Goal: Information Seeking & Learning: Learn about a topic

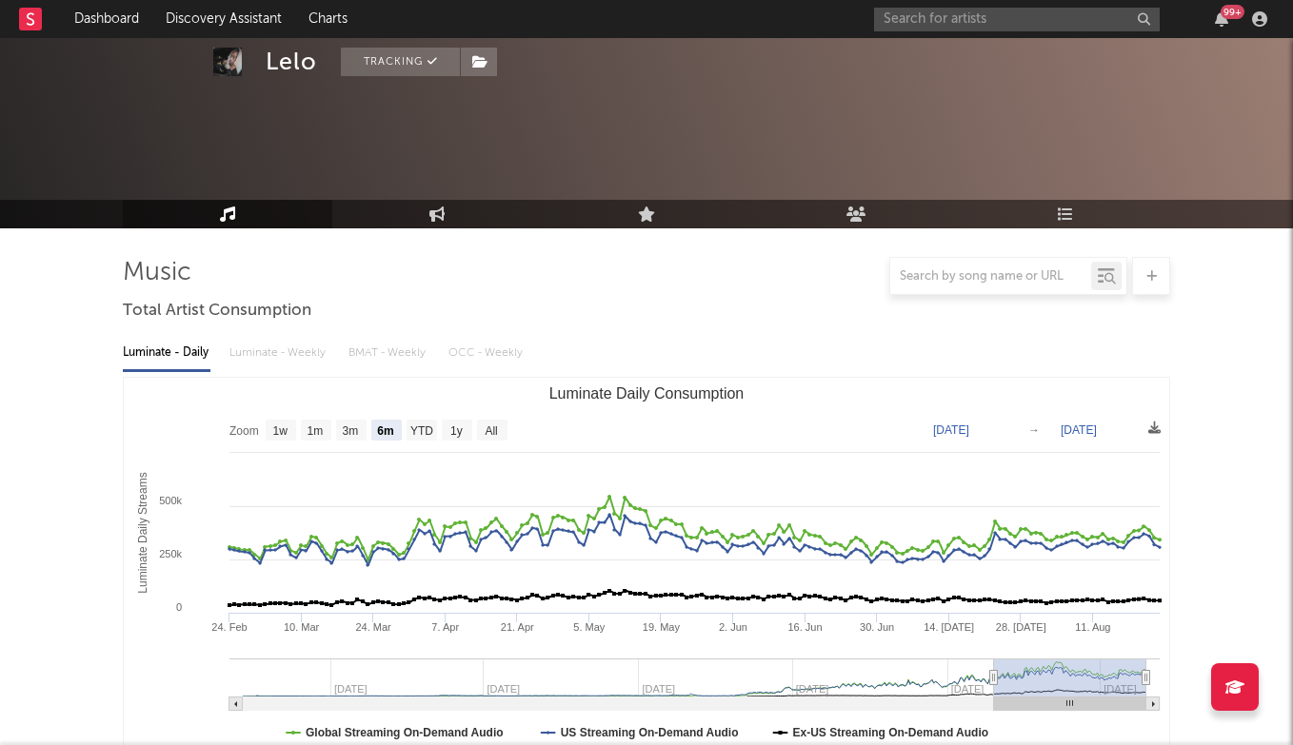
select select "6m"
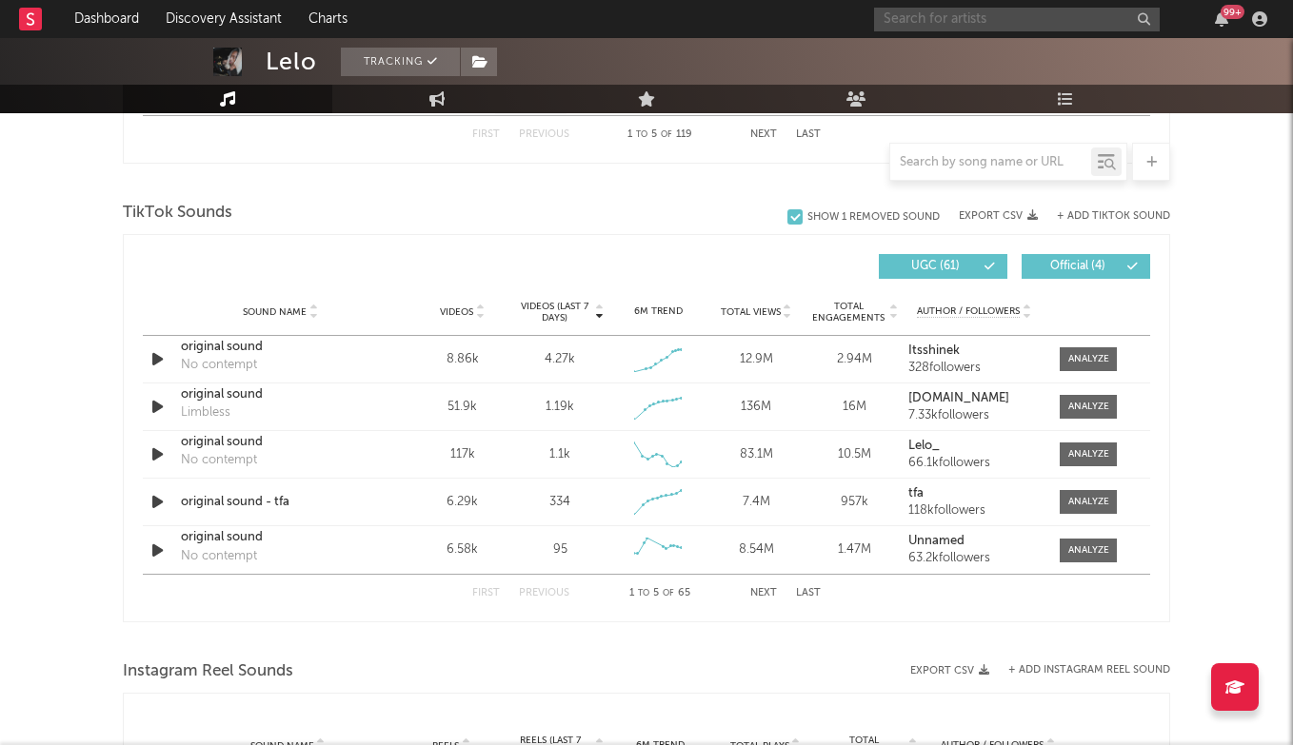
click at [949, 18] on input "text" at bounding box center [1017, 20] width 286 height 24
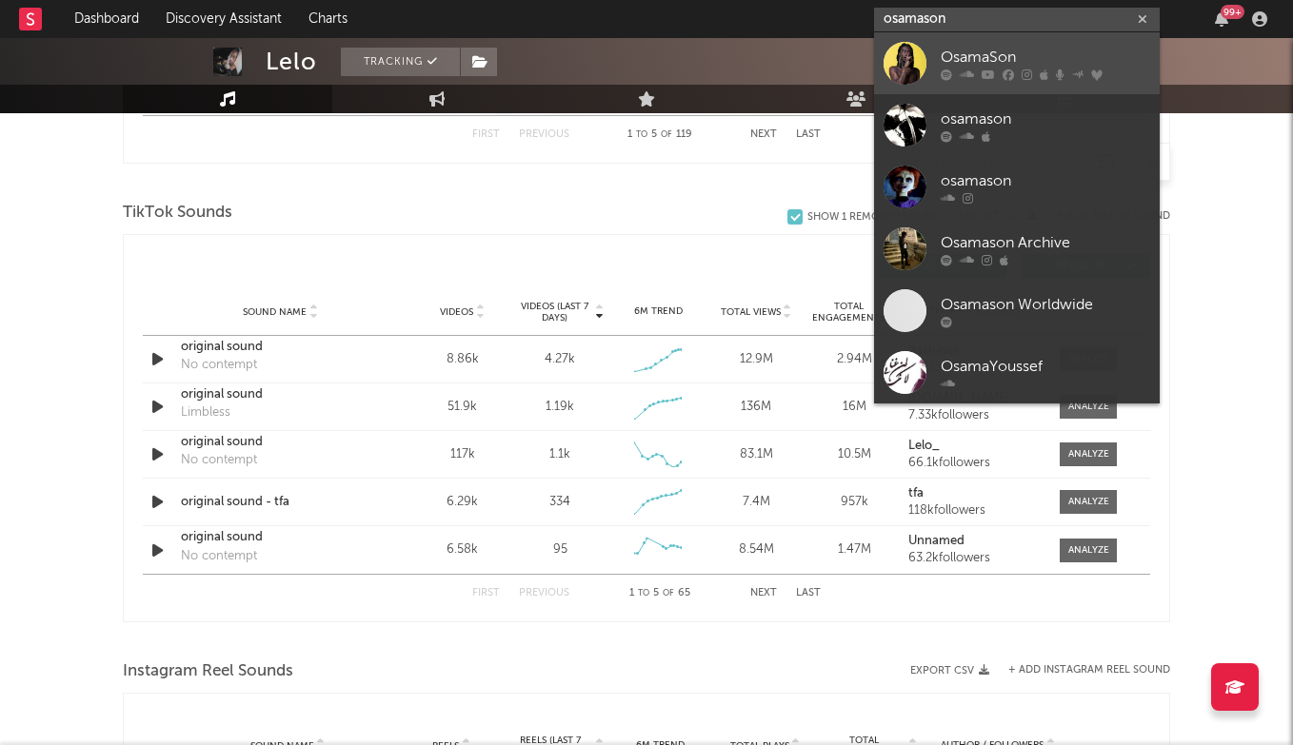
type input "osamason"
click at [991, 60] on div "OsamaSon" at bounding box center [1044, 57] width 209 height 23
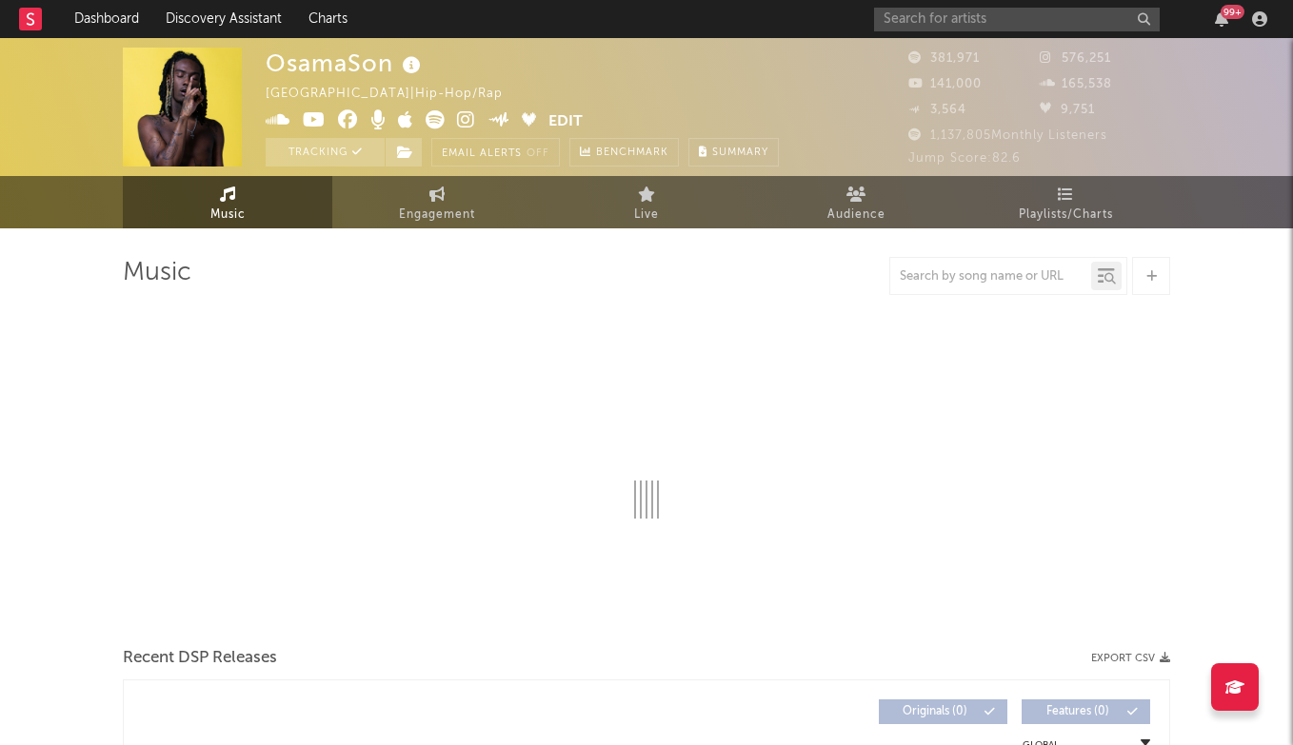
select select "6m"
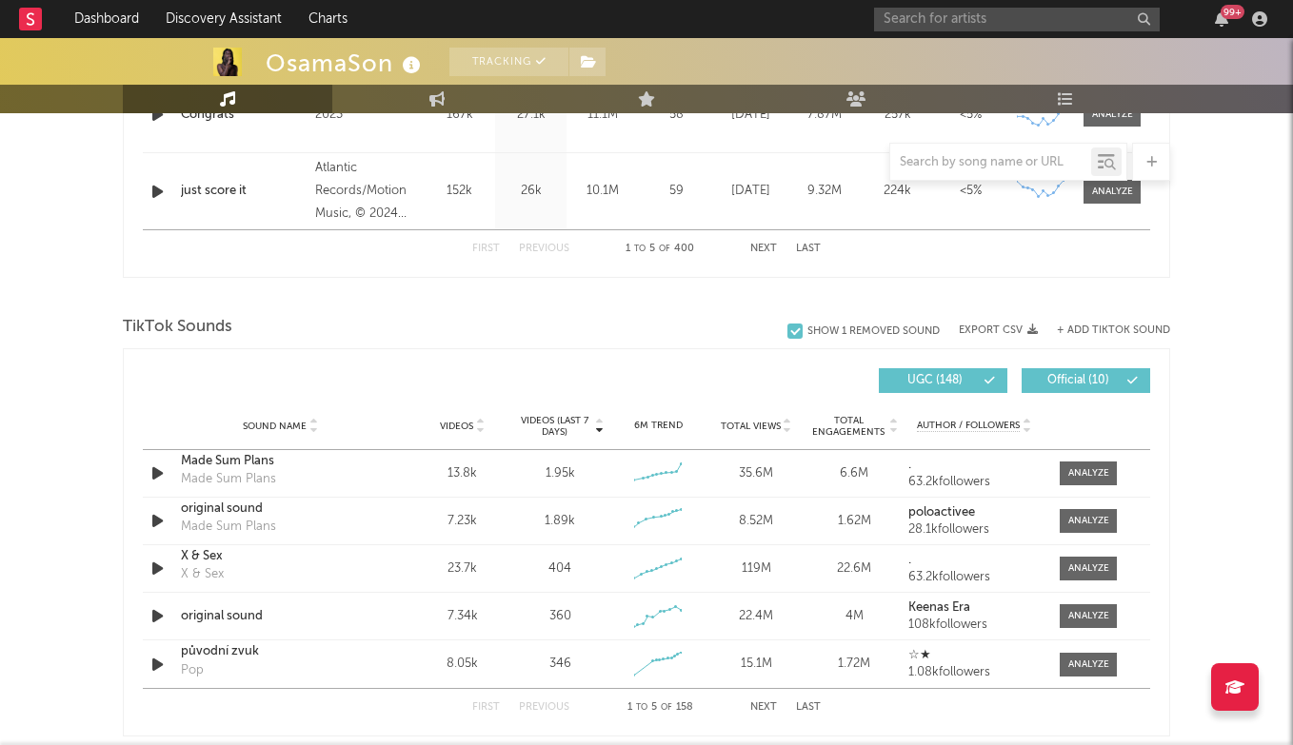
scroll to position [1098, 0]
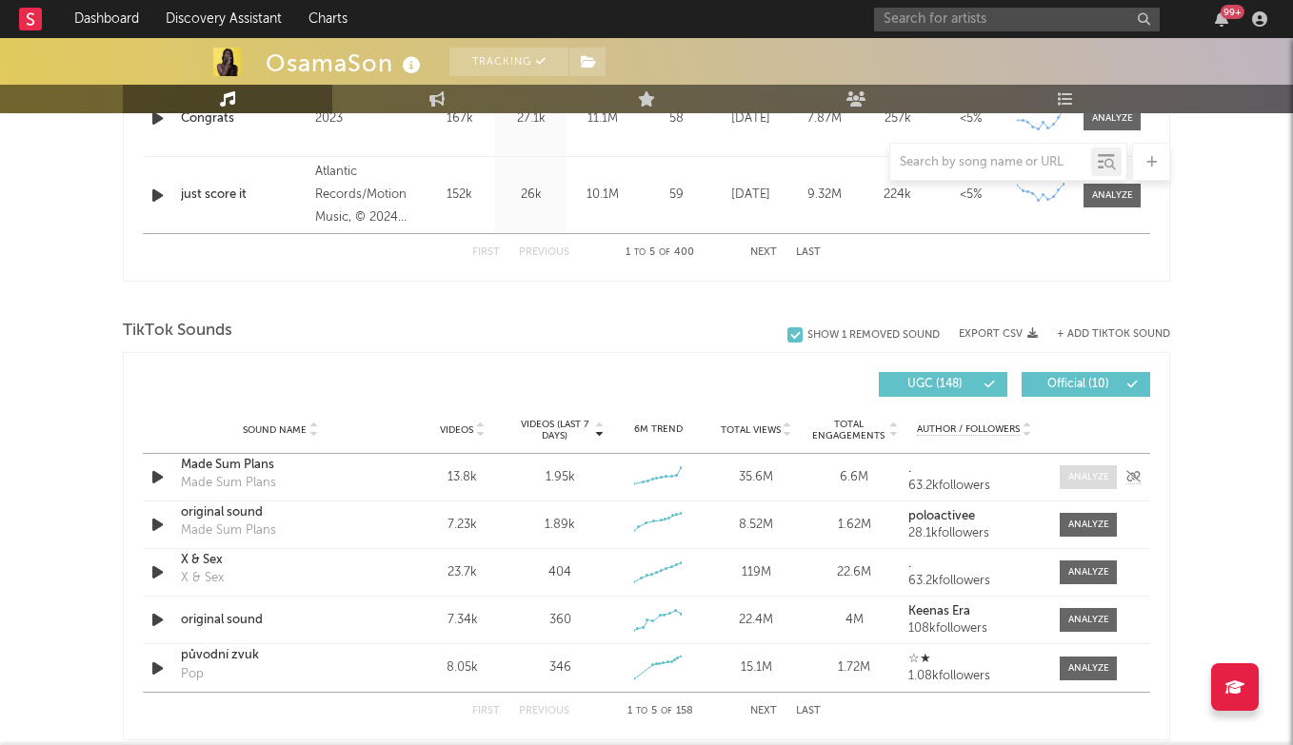
click at [1076, 471] on div at bounding box center [1088, 477] width 41 height 14
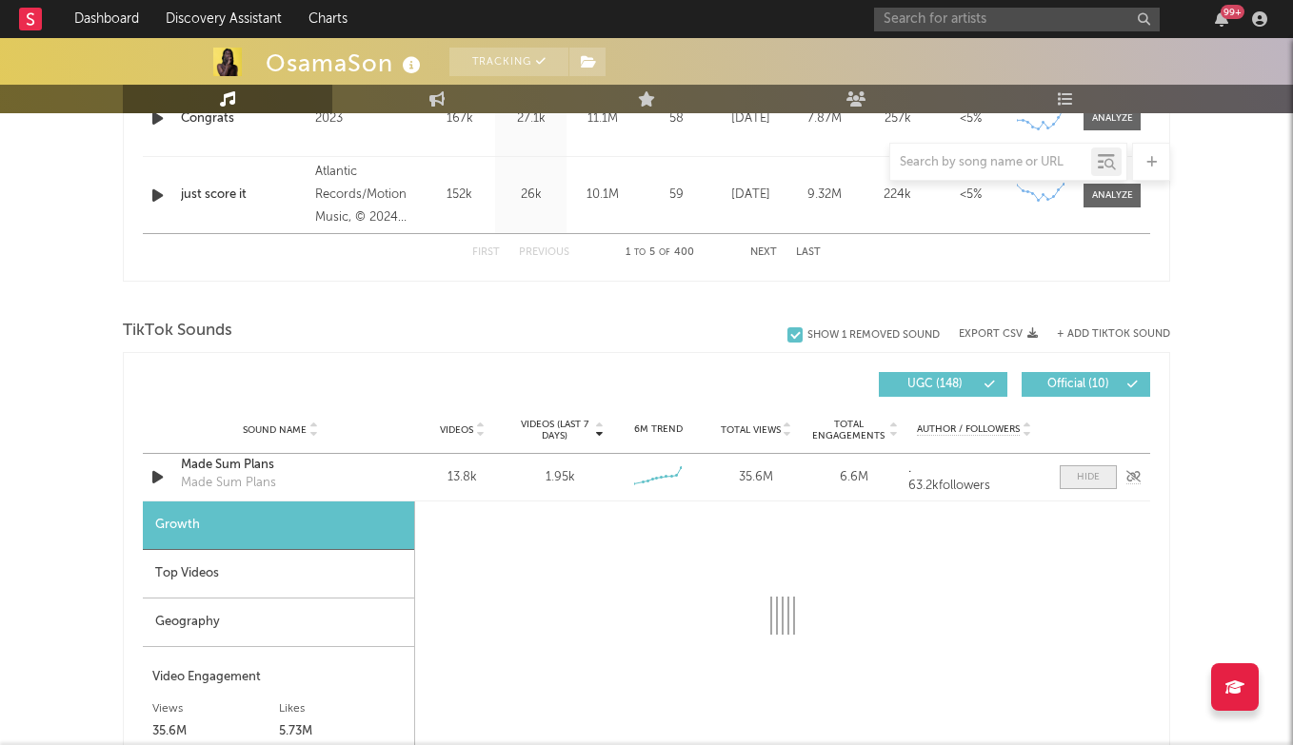
select select "6m"
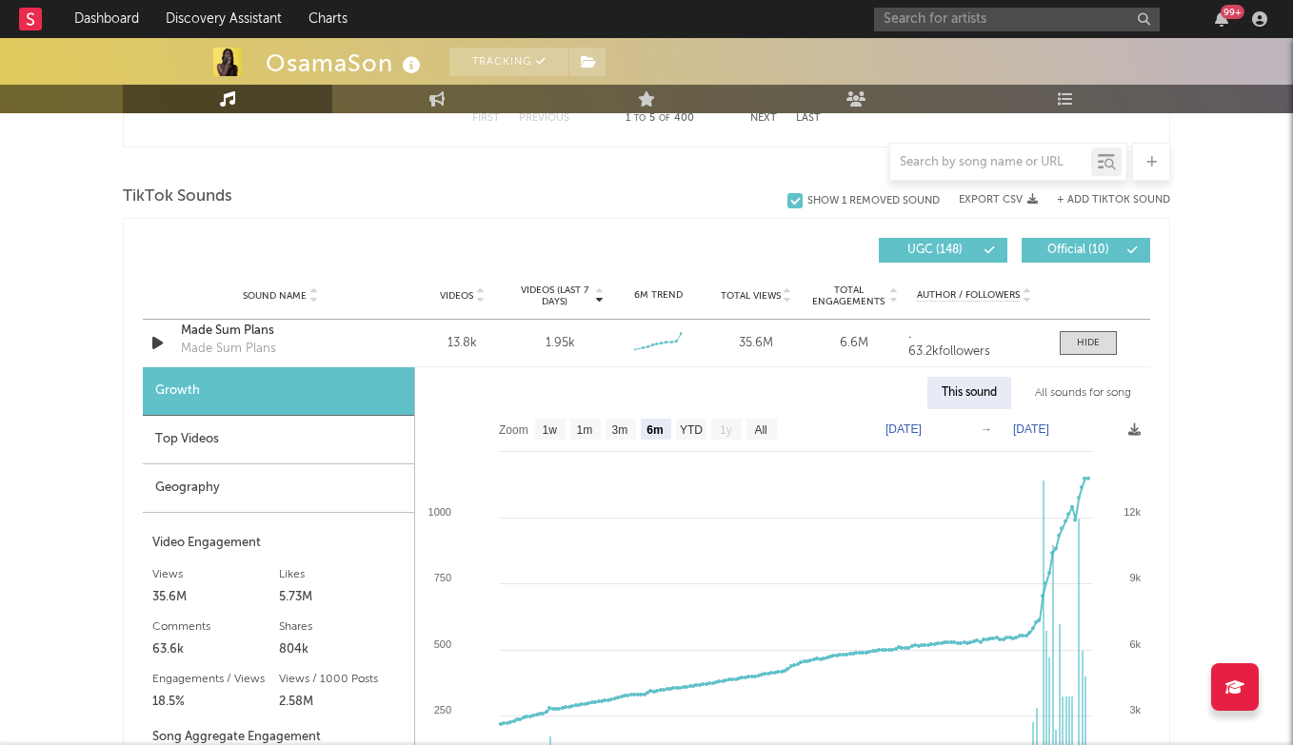
scroll to position [1241, 0]
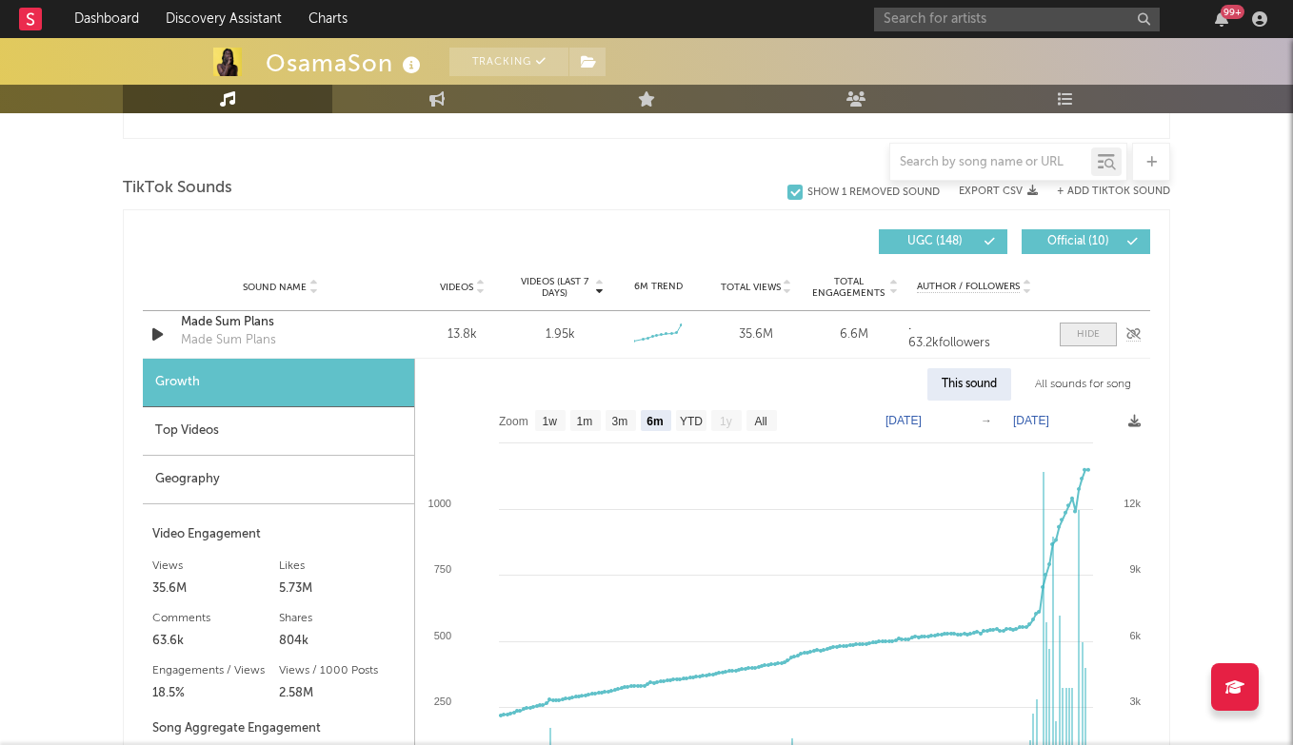
click at [1087, 331] on div at bounding box center [1088, 334] width 23 height 14
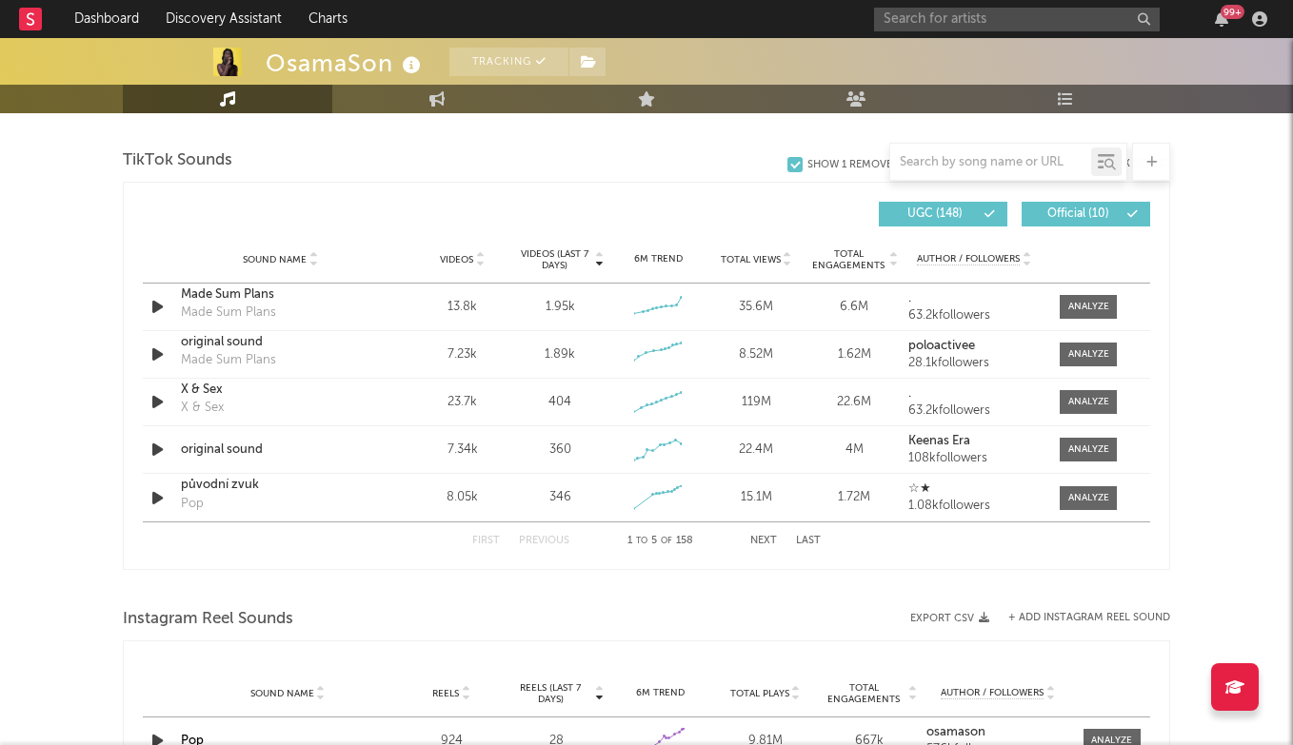
scroll to position [1267, 0]
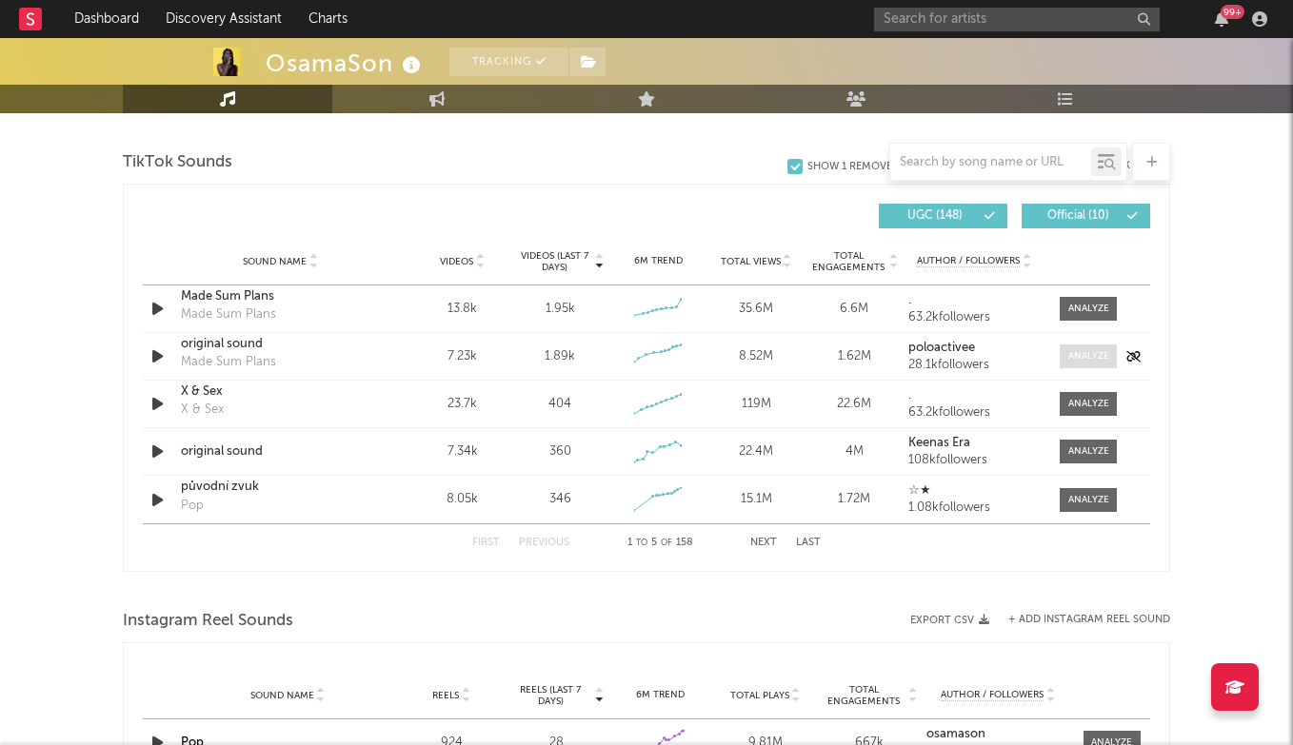
click at [1090, 361] on div at bounding box center [1088, 356] width 41 height 14
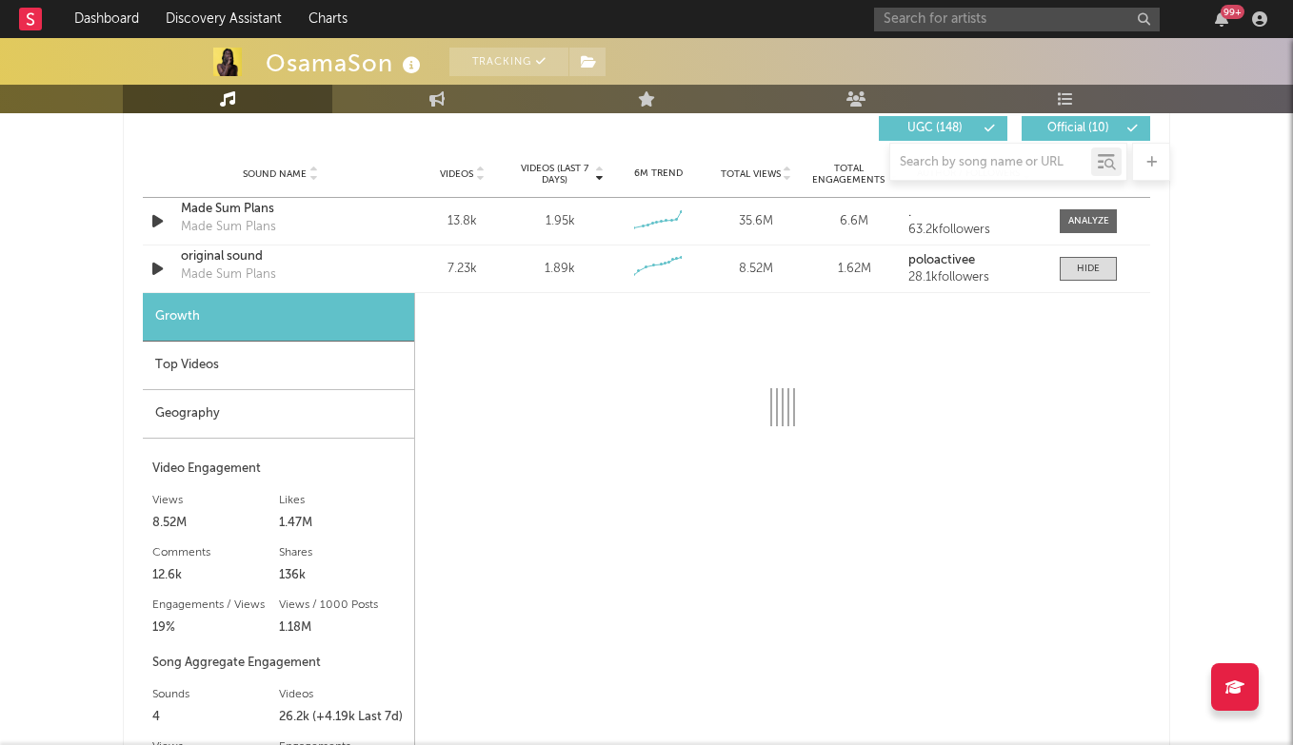
scroll to position [1342, 0]
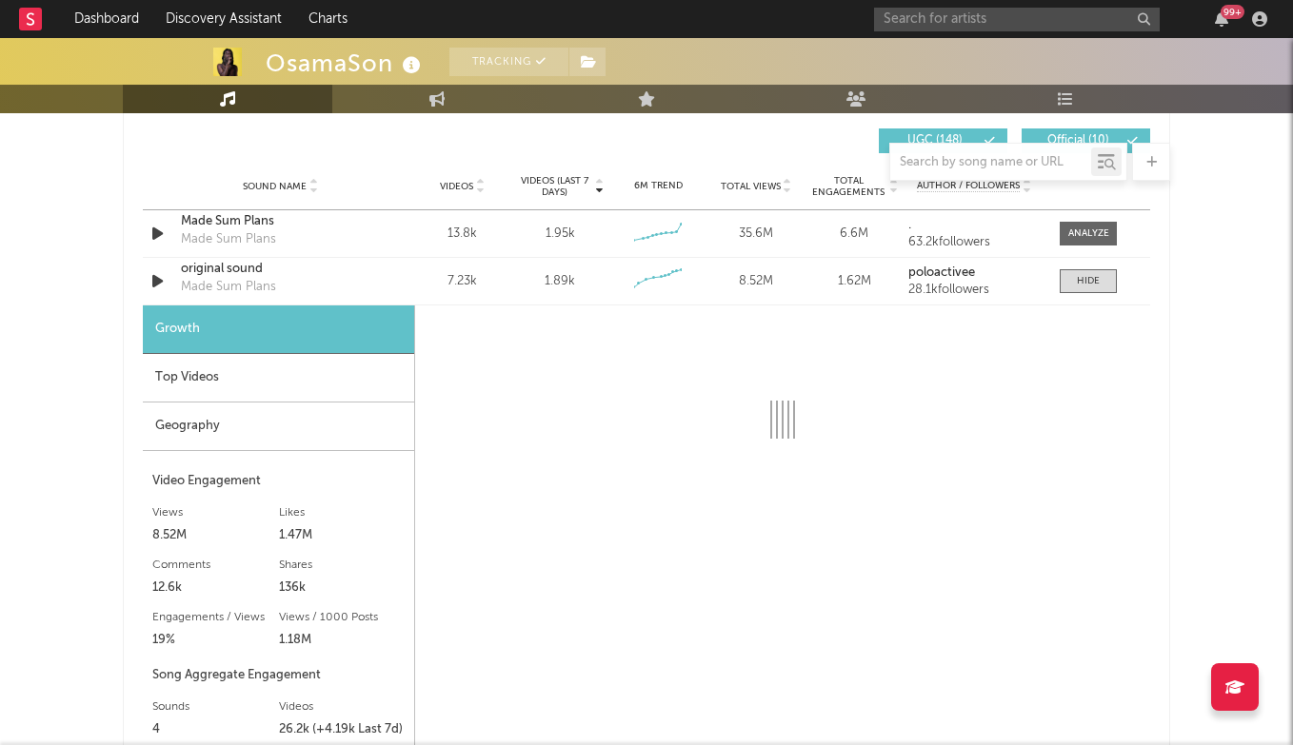
select select "6m"
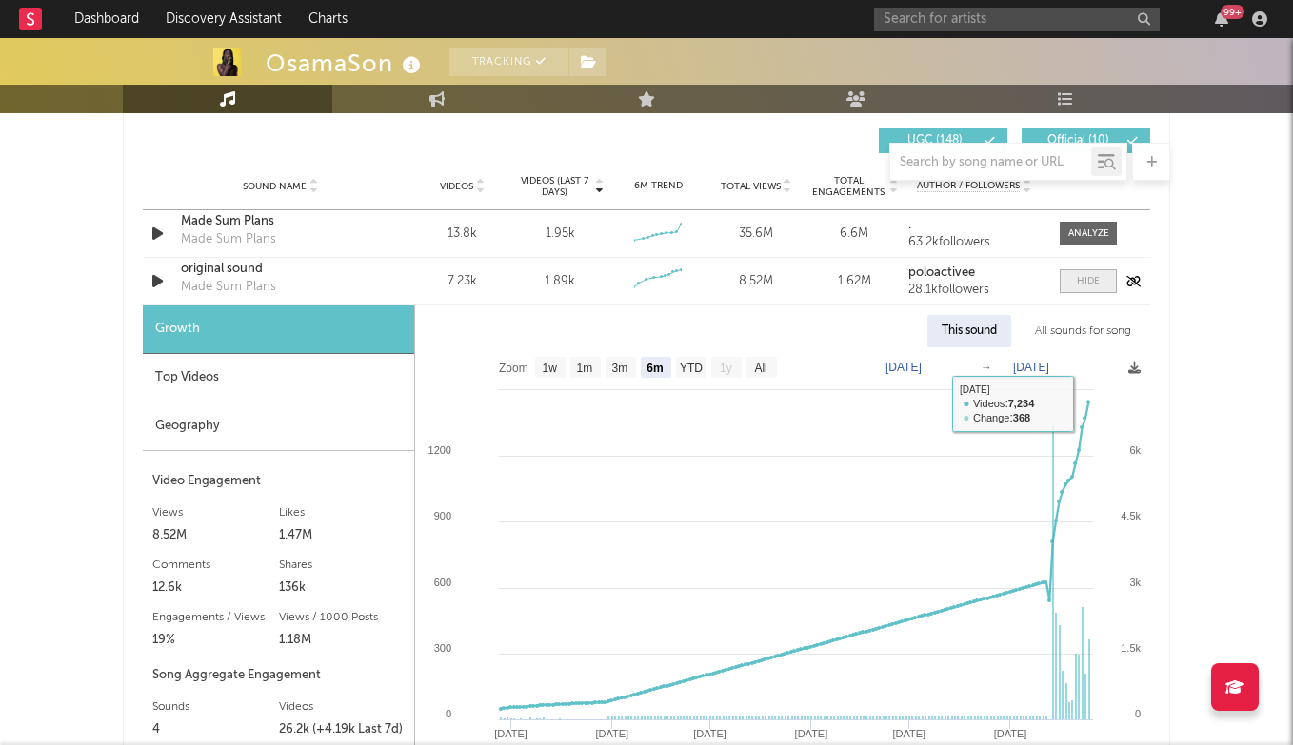
click at [1096, 279] on div at bounding box center [1088, 281] width 23 height 14
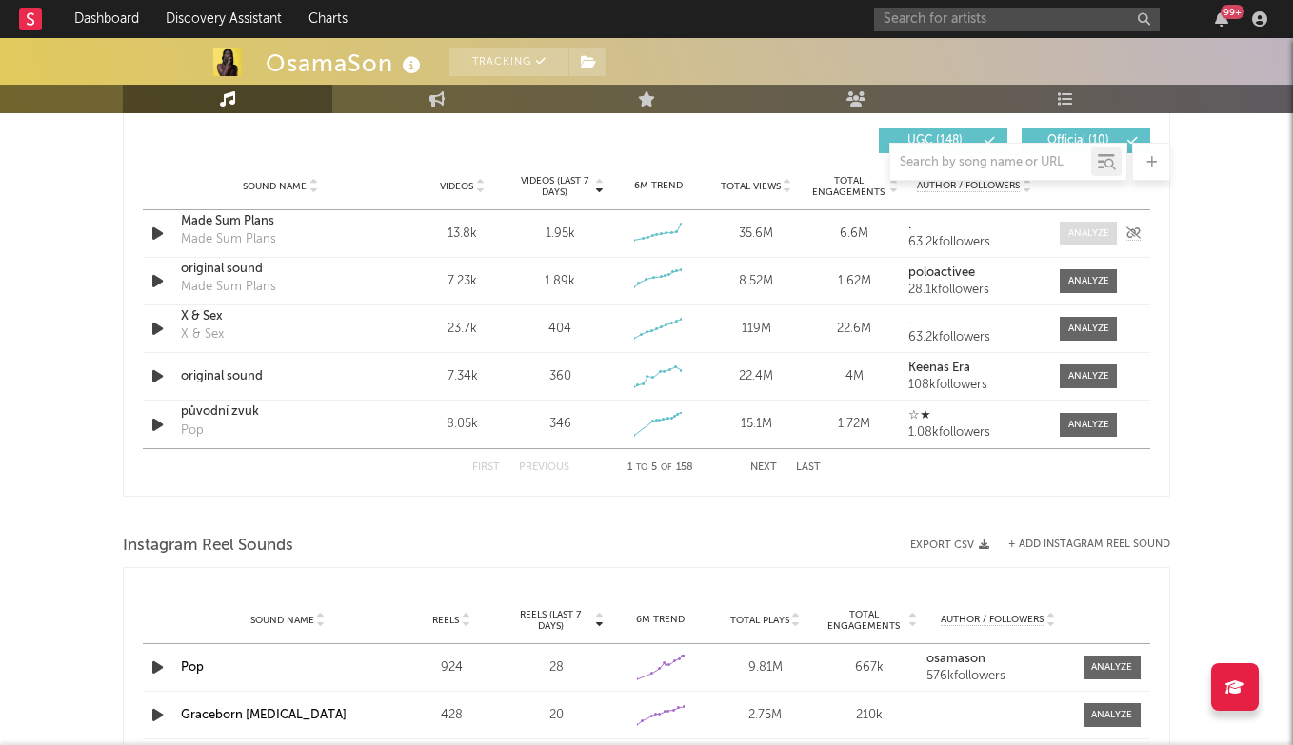
click at [1091, 234] on div at bounding box center [1088, 234] width 41 height 14
select select "6m"
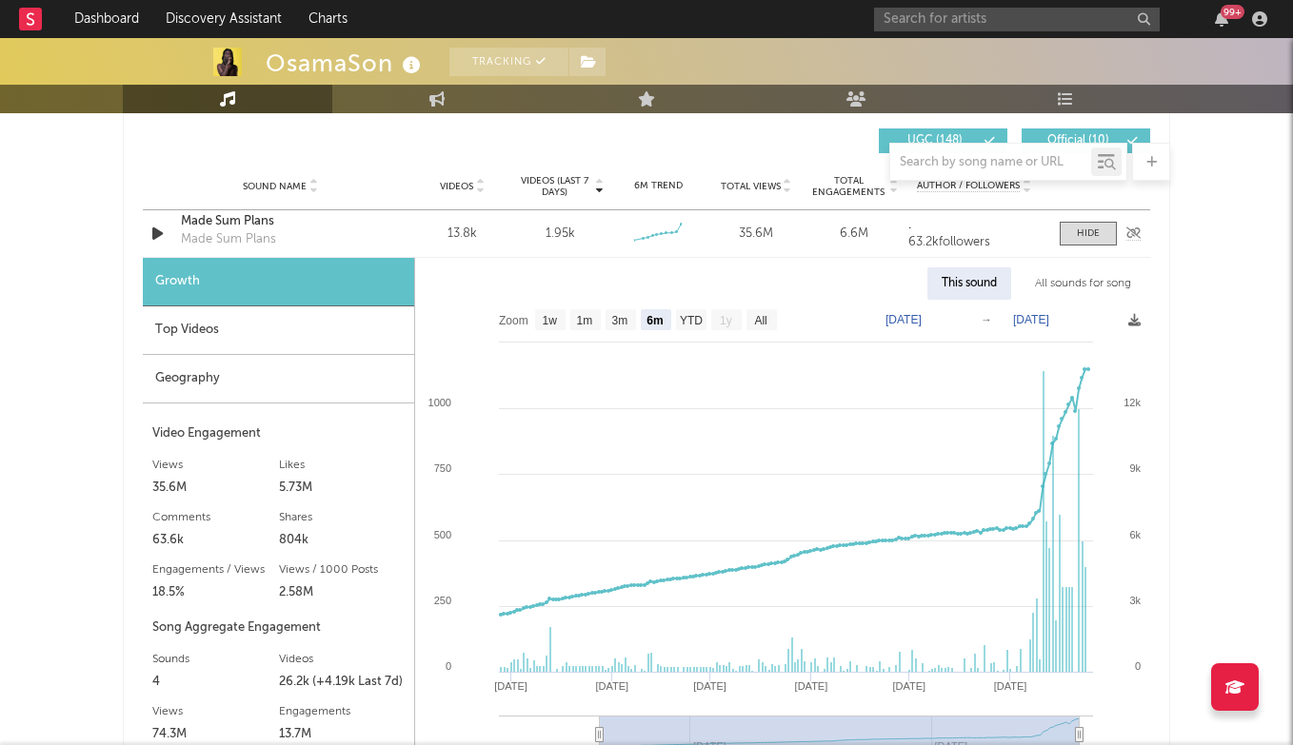
click at [249, 228] on div "Made Sum Plans" at bounding box center [280, 221] width 199 height 19
